Goal: Navigation & Orientation: Find specific page/section

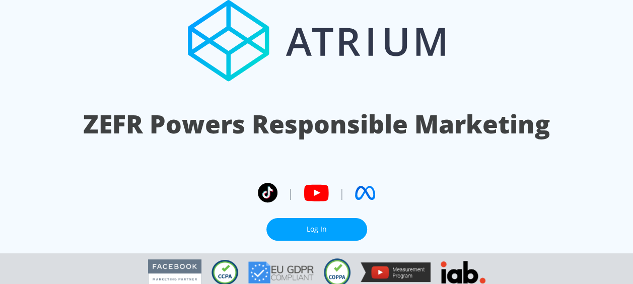
click at [342, 218] on link "Log In" at bounding box center [316, 229] width 101 height 23
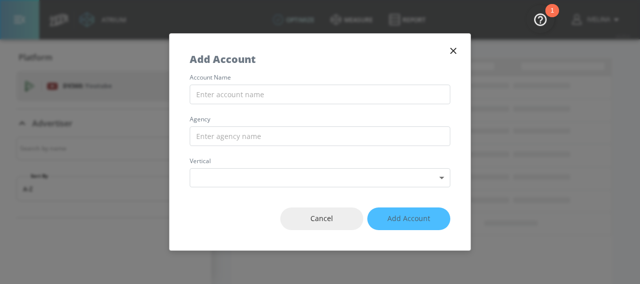
click at [456, 45] on icon "button" at bounding box center [453, 50] width 11 height 11
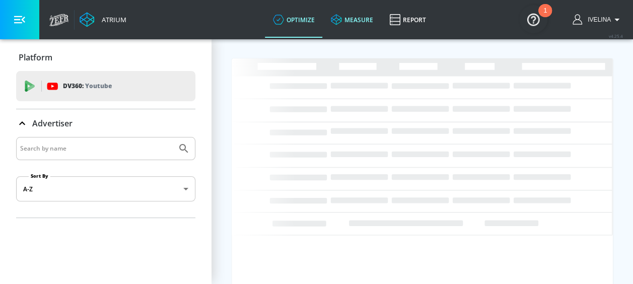
click at [368, 21] on link "measure" at bounding box center [352, 20] width 58 height 36
